Goal: Obtain resource: Obtain resource

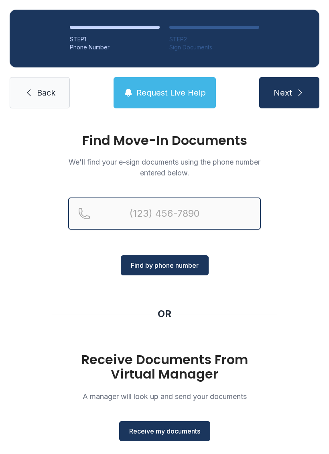
click at [178, 218] on input "Reservation phone number" at bounding box center [164, 214] width 193 height 32
type input "[PHONE_NUMBER]"
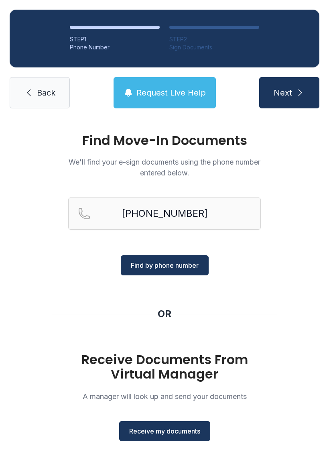
click at [196, 265] on span "Find by phone number" at bounding box center [165, 266] width 68 height 10
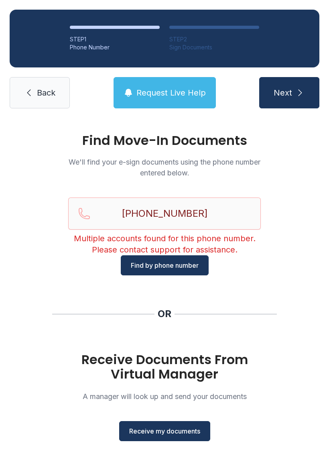
click at [195, 90] on span "Request Live Help" at bounding box center [172, 92] width 70 height 11
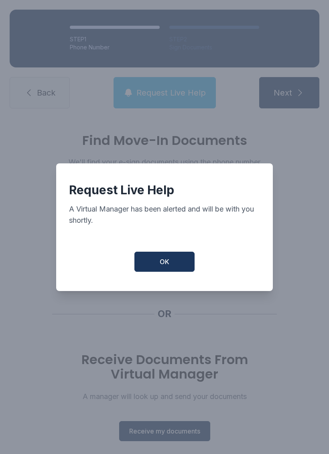
click at [181, 272] on button "OK" at bounding box center [165, 262] width 60 height 20
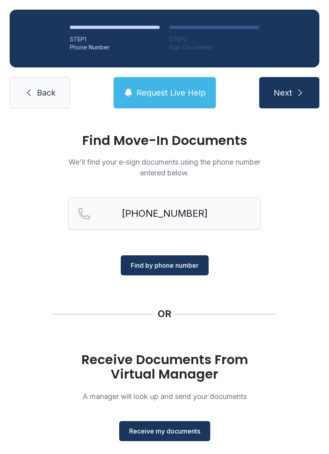
click at [305, 87] on button "Next" at bounding box center [290, 92] width 60 height 31
click at [309, 104] on button "Next Loading..." at bounding box center [290, 92] width 60 height 31
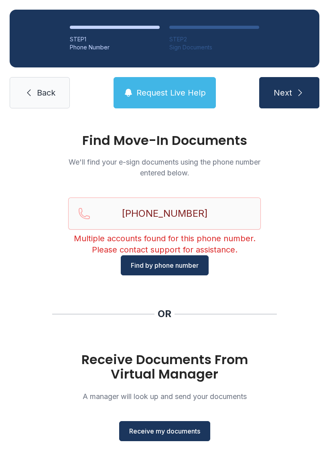
click at [194, 427] on span "Receive my documents" at bounding box center [164, 432] width 71 height 10
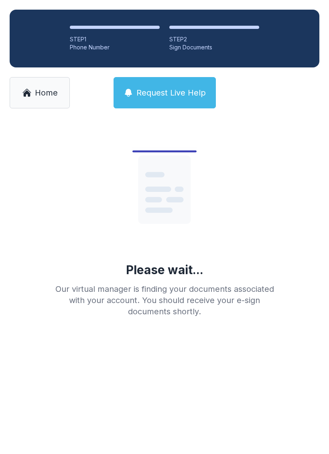
click at [194, 91] on span "Request Live Help" at bounding box center [172, 92] width 70 height 11
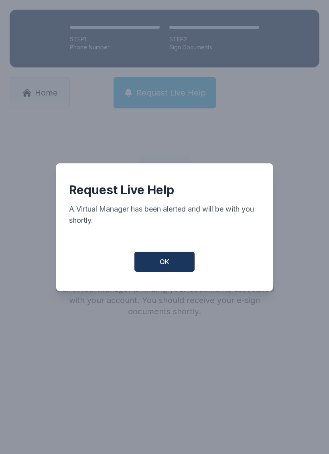
click at [170, 261] on button "OK" at bounding box center [165, 262] width 60 height 20
